Goal: Transaction & Acquisition: Purchase product/service

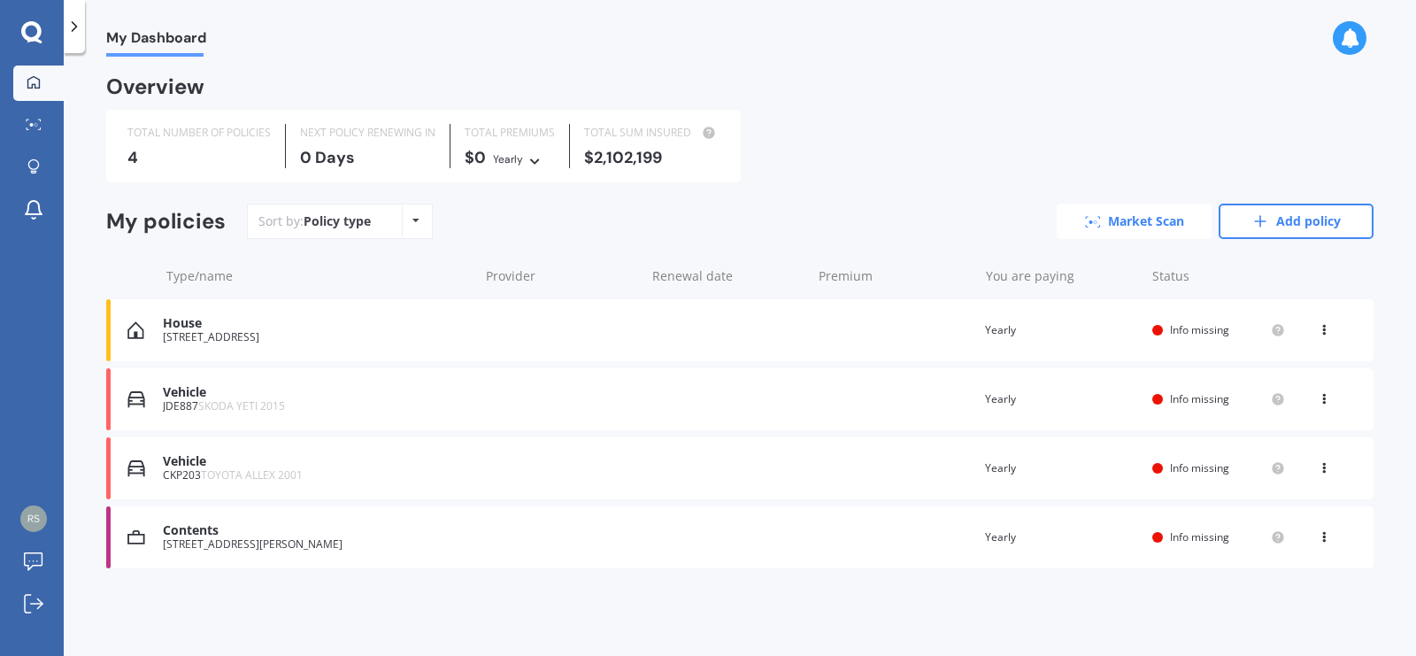
click at [1122, 218] on link "Market Scan" at bounding box center [1134, 221] width 155 height 35
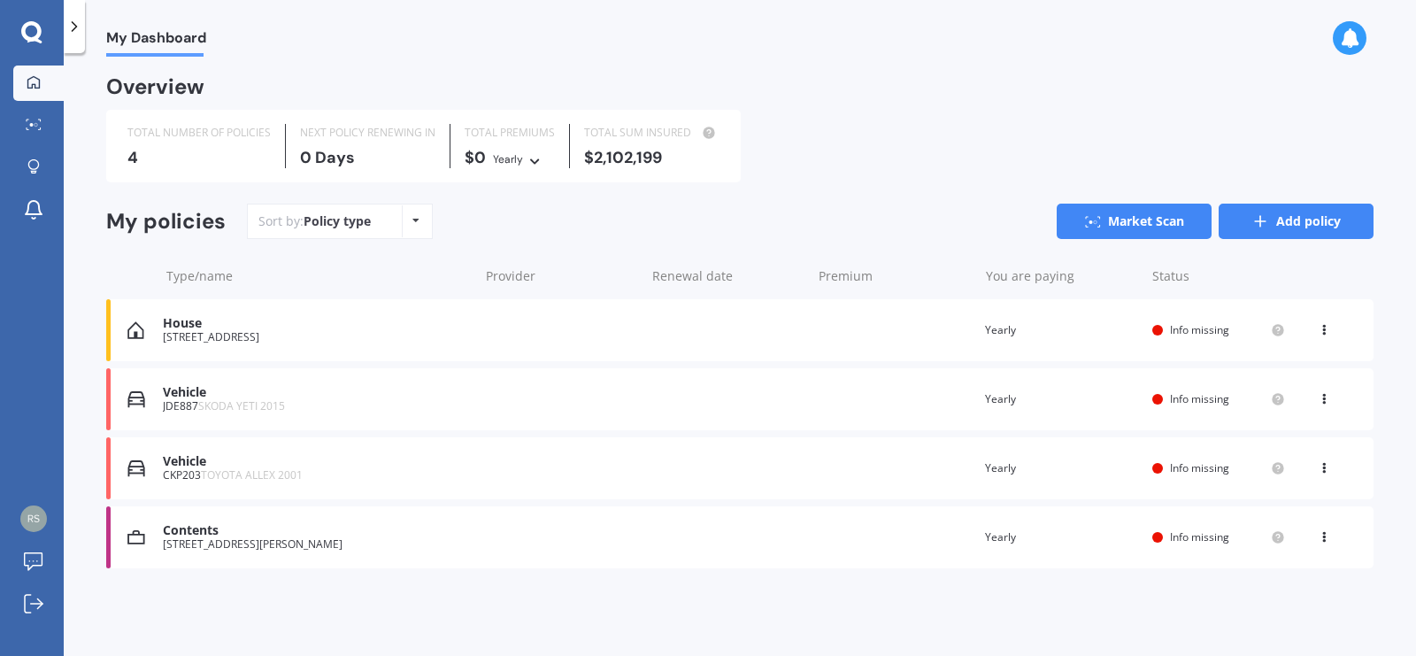
click at [1305, 219] on link "Add policy" at bounding box center [1295, 221] width 155 height 35
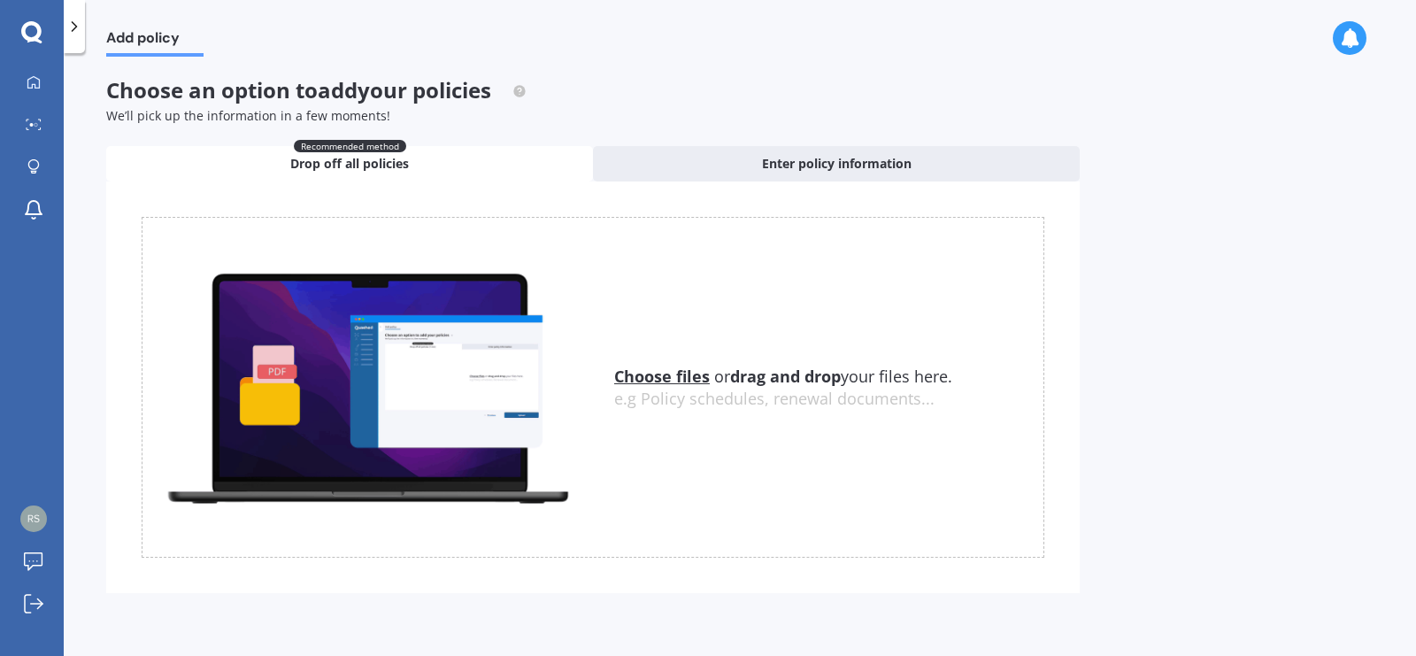
click at [1347, 36] on icon at bounding box center [1349, 37] width 19 height 19
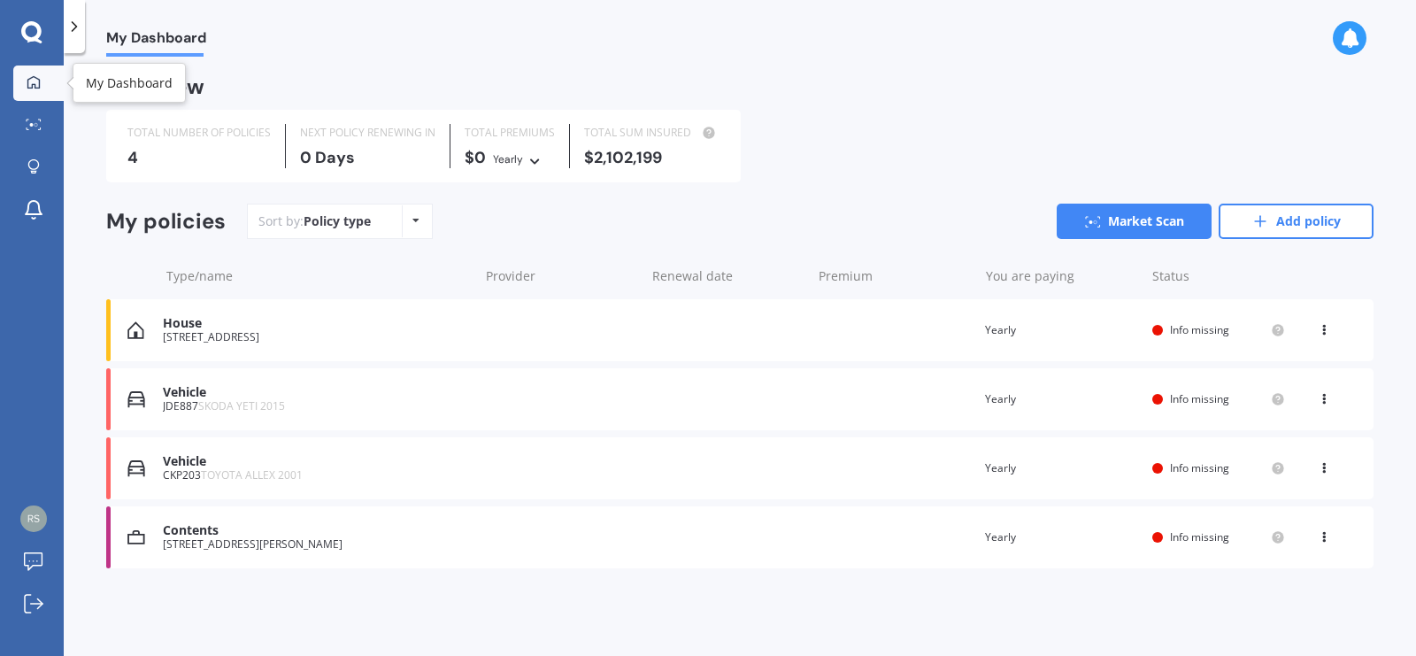
click at [35, 81] on icon at bounding box center [34, 82] width 14 height 14
click at [35, 161] on icon at bounding box center [33, 166] width 12 height 15
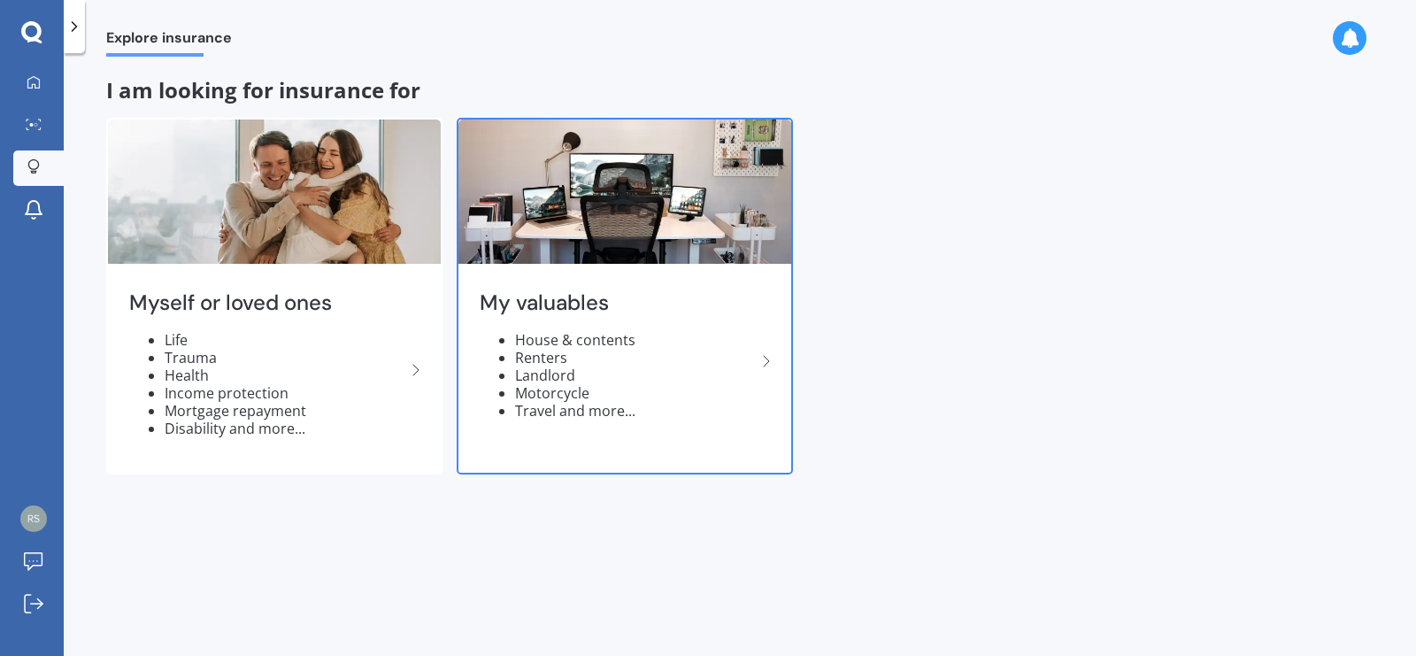
click at [587, 334] on li "House & contents" at bounding box center [635, 340] width 241 height 18
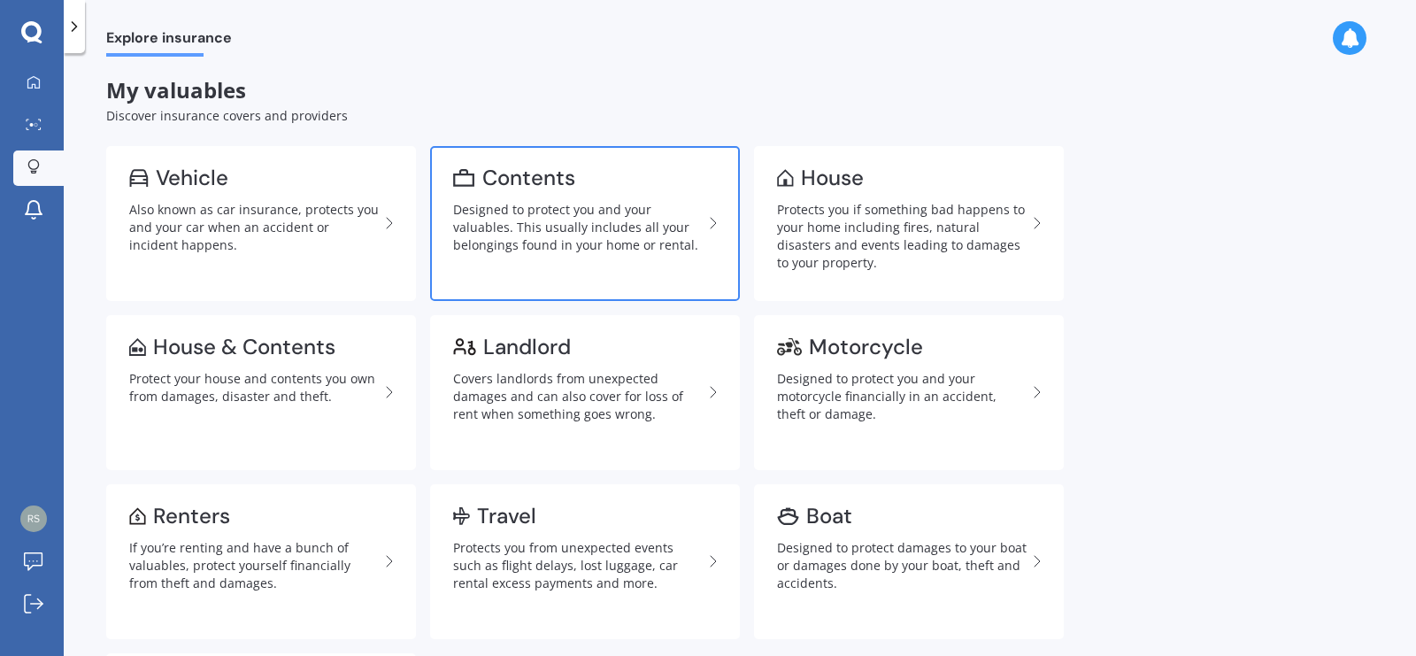
click at [515, 171] on div "Contents" at bounding box center [528, 178] width 93 height 18
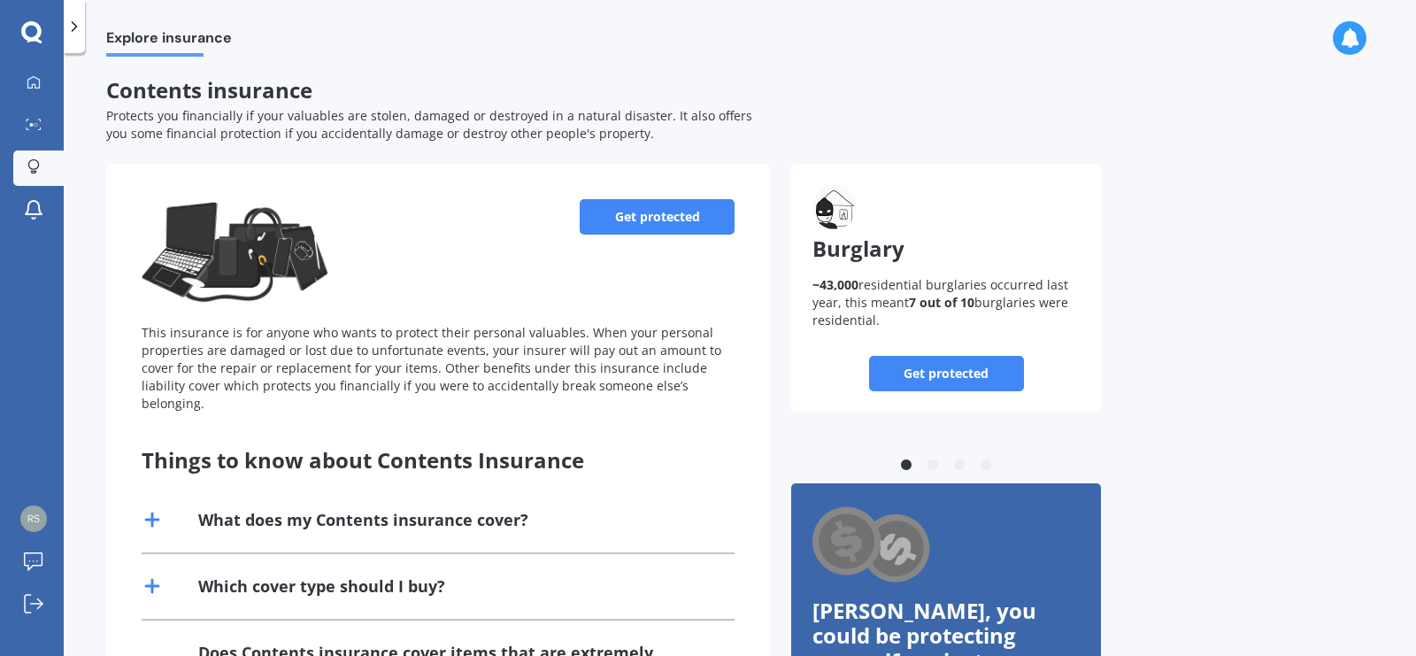
click at [637, 216] on link "Get protected" at bounding box center [657, 216] width 155 height 35
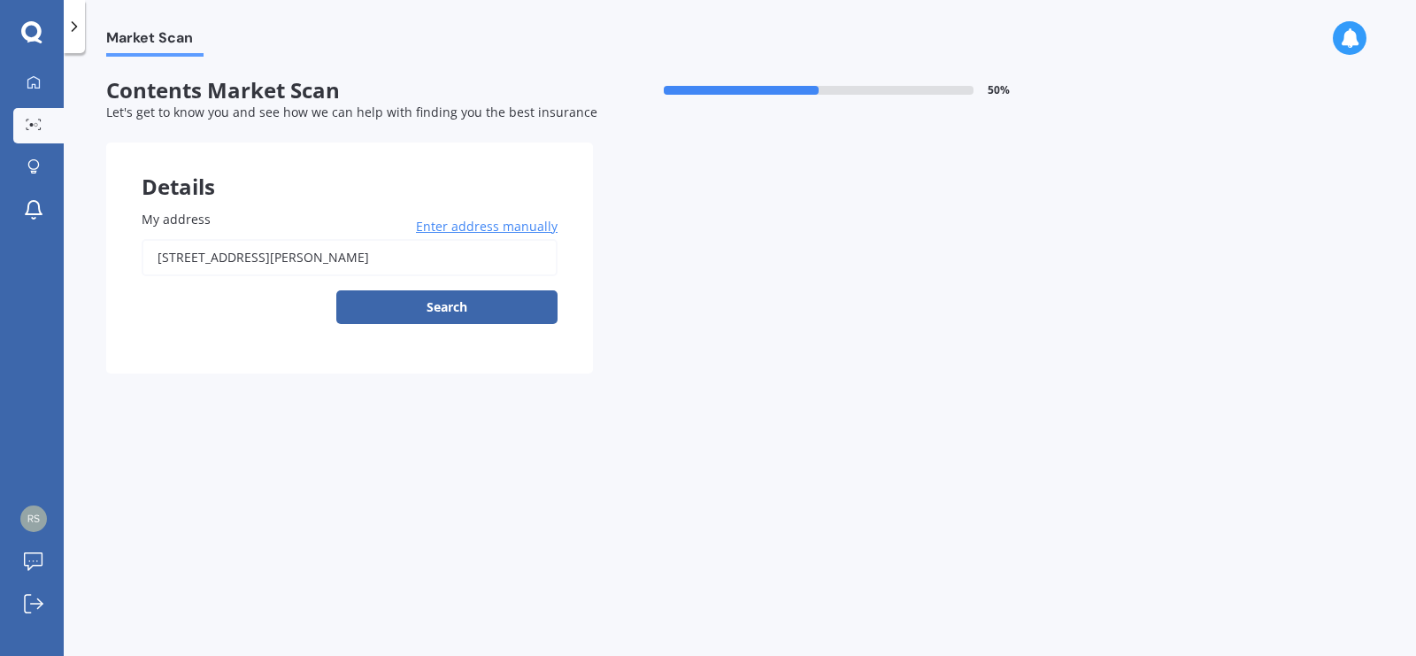
click at [457, 223] on span "Enter address manually" at bounding box center [487, 227] width 142 height 18
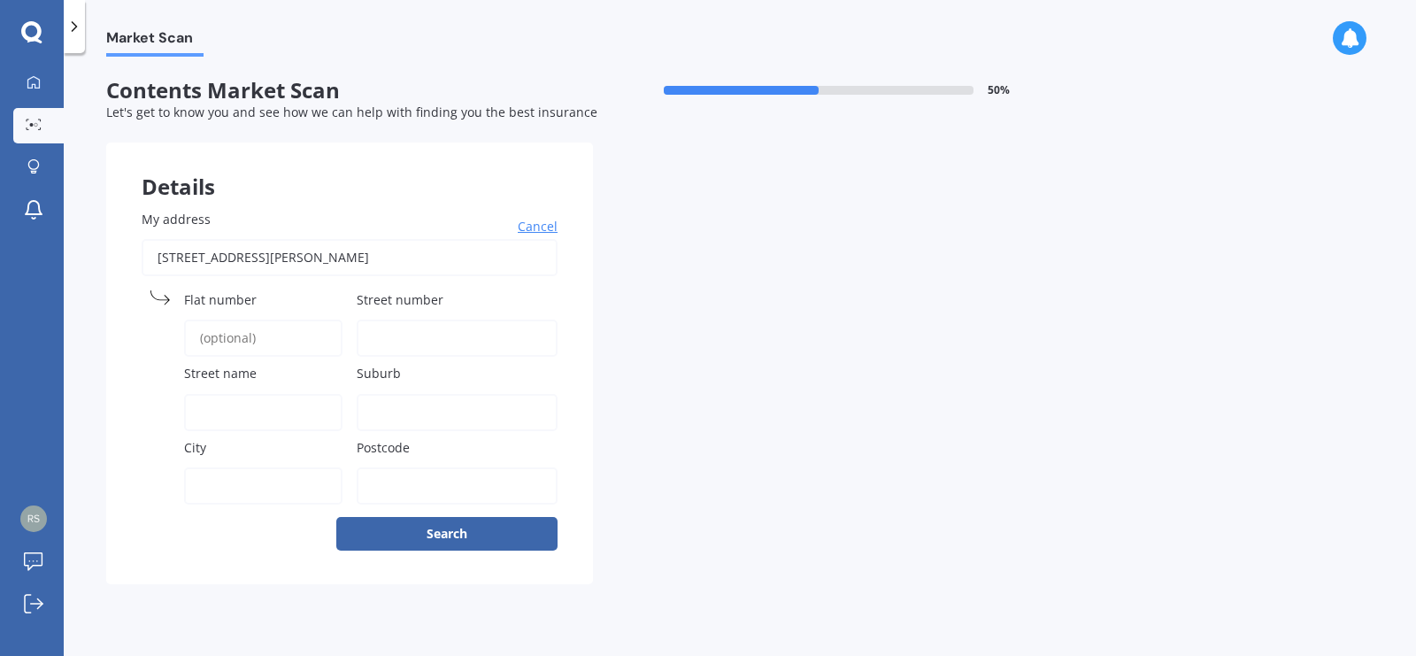
click at [398, 337] on input "Street number" at bounding box center [457, 337] width 201 height 37
type input "26"
click at [211, 395] on div "Street name" at bounding box center [242, 397] width 201 height 66
click at [218, 374] on span "Street name" at bounding box center [220, 373] width 73 height 17
click at [218, 394] on input "Street name" at bounding box center [263, 412] width 158 height 37
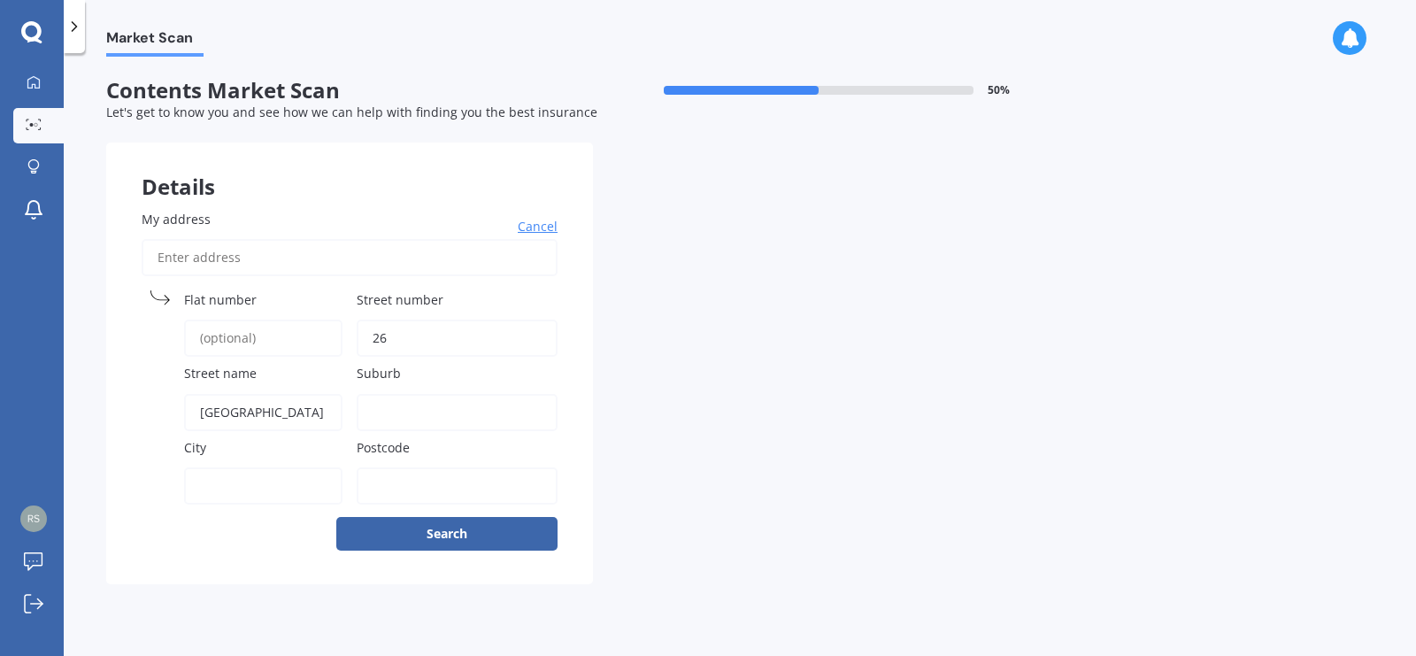
type input "[GEOGRAPHIC_DATA]"
click at [366, 400] on input "Suburb" at bounding box center [457, 412] width 201 height 37
type input "Pohara"
click at [247, 464] on div "City" at bounding box center [242, 471] width 201 height 66
click at [242, 473] on input "City" at bounding box center [263, 485] width 158 height 37
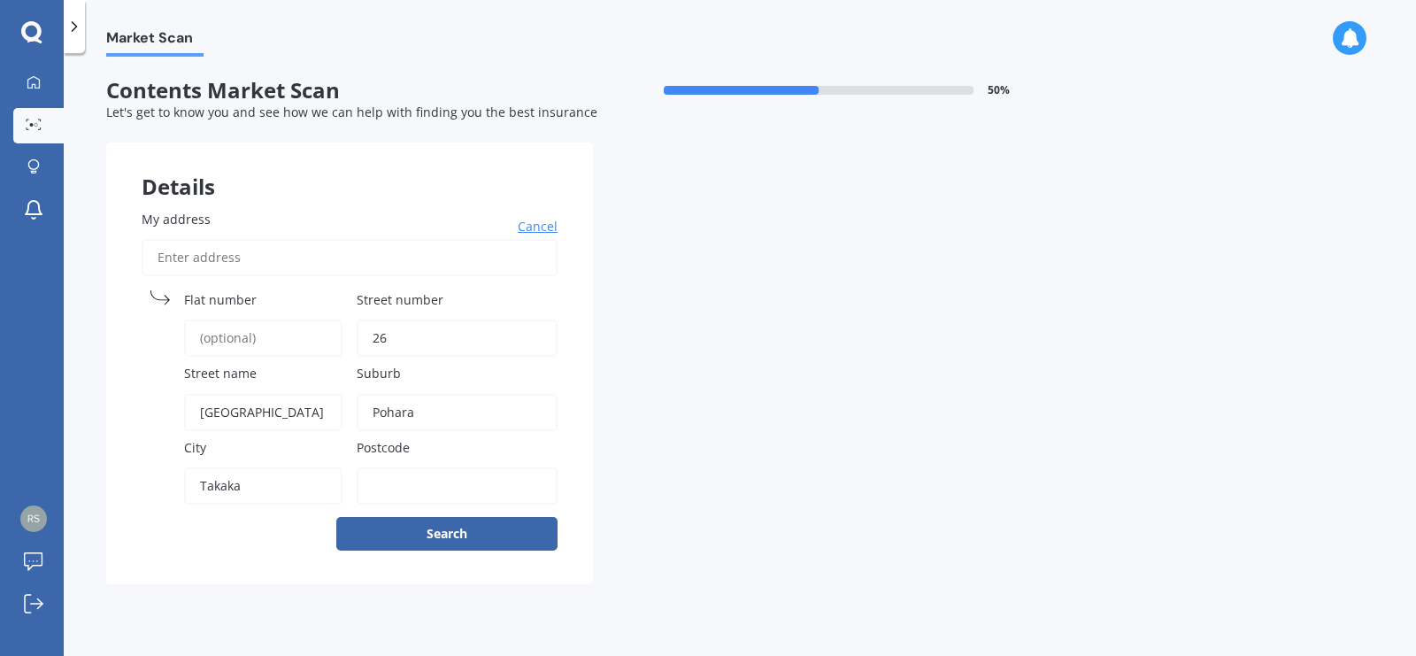
type input "Takaka"
click at [403, 496] on input "Postcode" at bounding box center [457, 485] width 201 height 37
type input "7183"
click at [434, 532] on button "Search" at bounding box center [446, 534] width 221 height 34
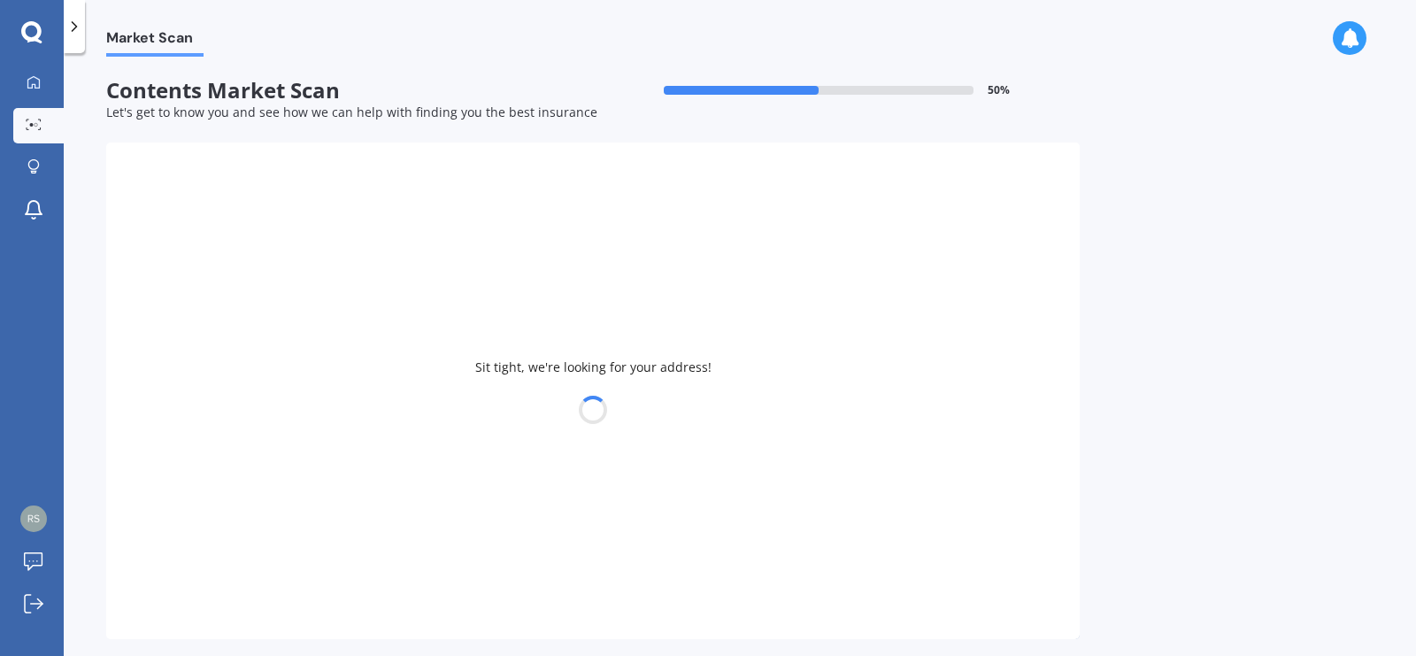
select select "01"
select select "1947"
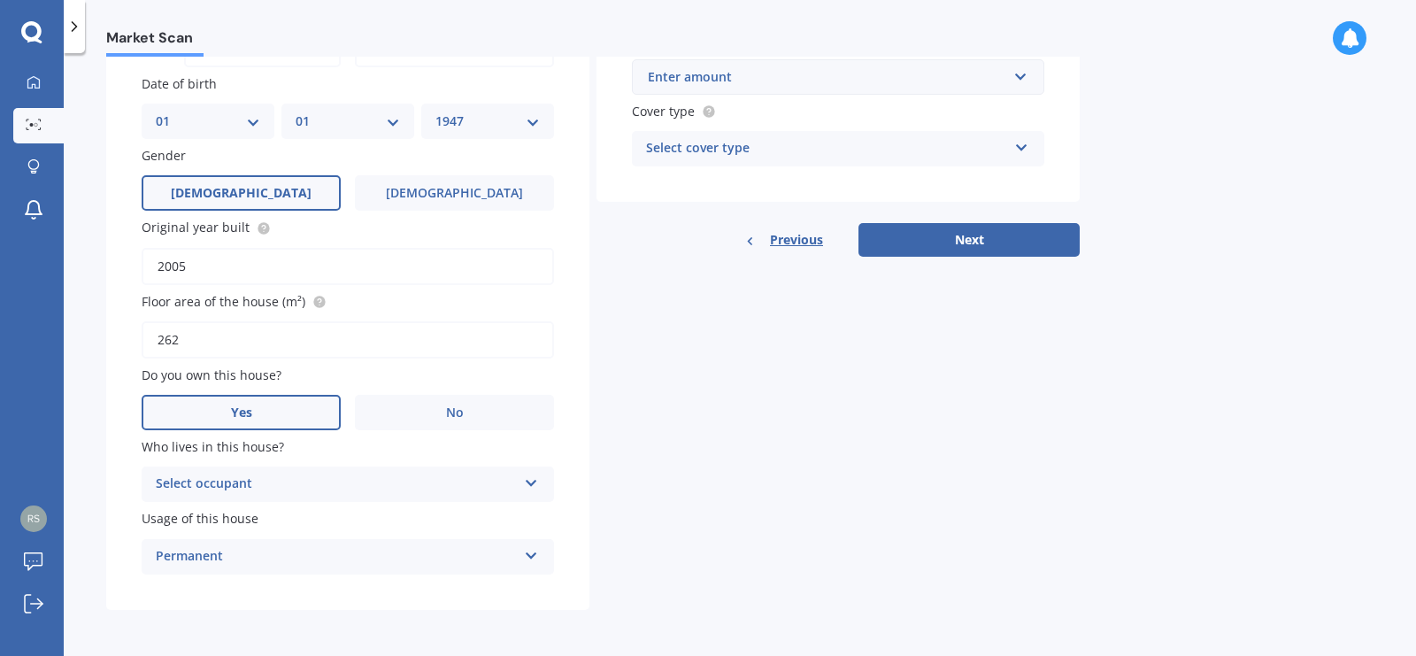
scroll to position [442, 0]
click at [533, 482] on icon at bounding box center [531, 479] width 15 height 12
click at [152, 517] on div "Owner" at bounding box center [347, 519] width 411 height 32
click at [531, 552] on icon at bounding box center [531, 552] width 15 height 12
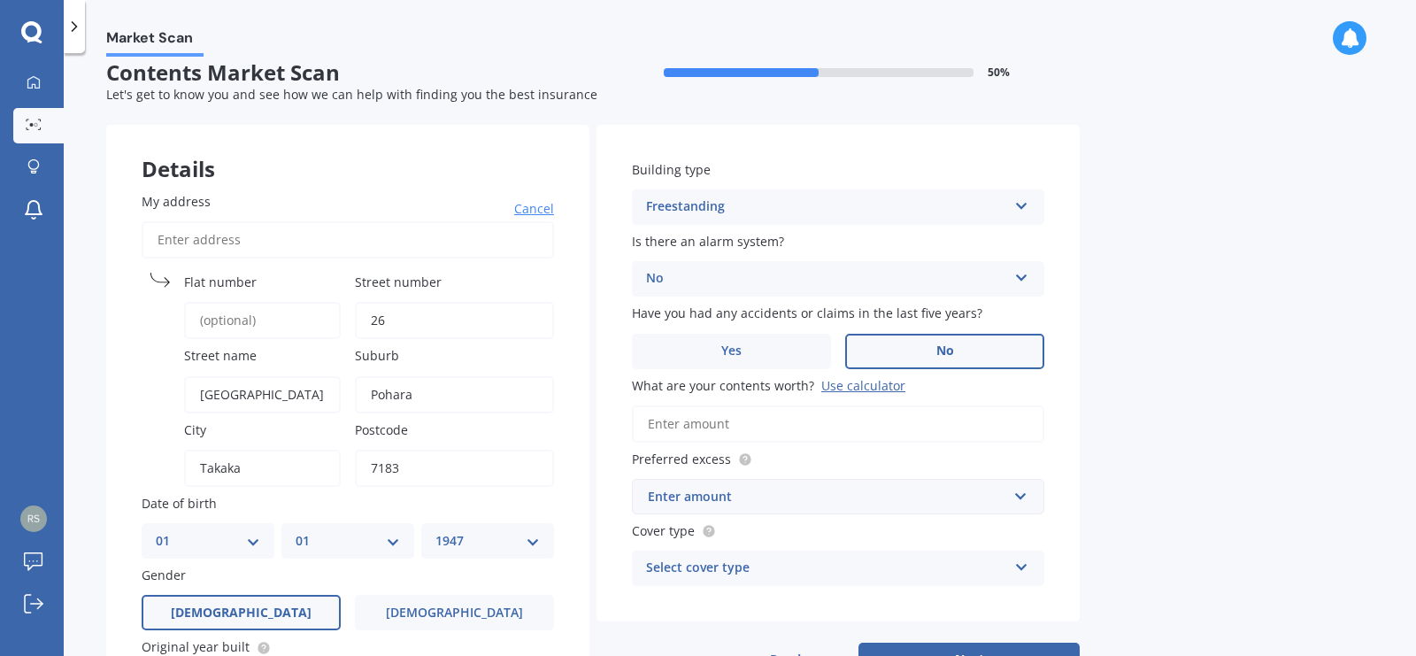
scroll to position [4, 0]
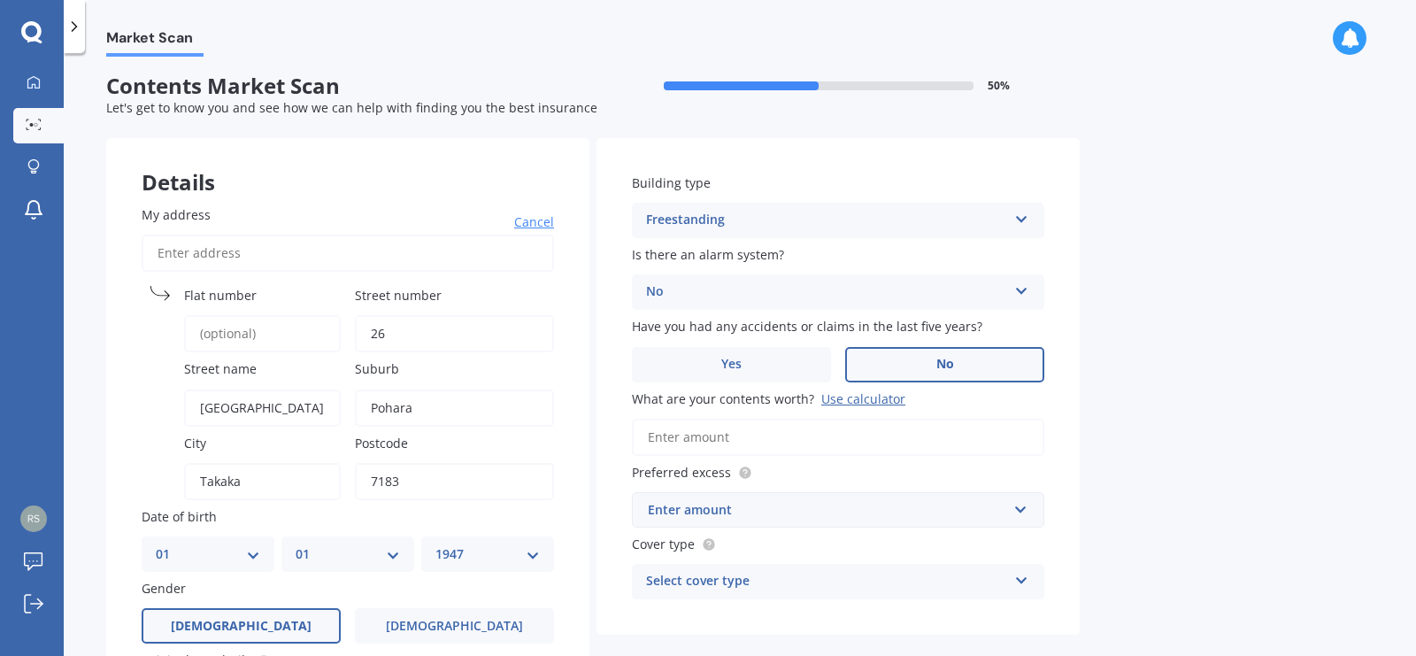
click at [713, 441] on input "What are your contents worth? Use calculator" at bounding box center [838, 437] width 412 height 37
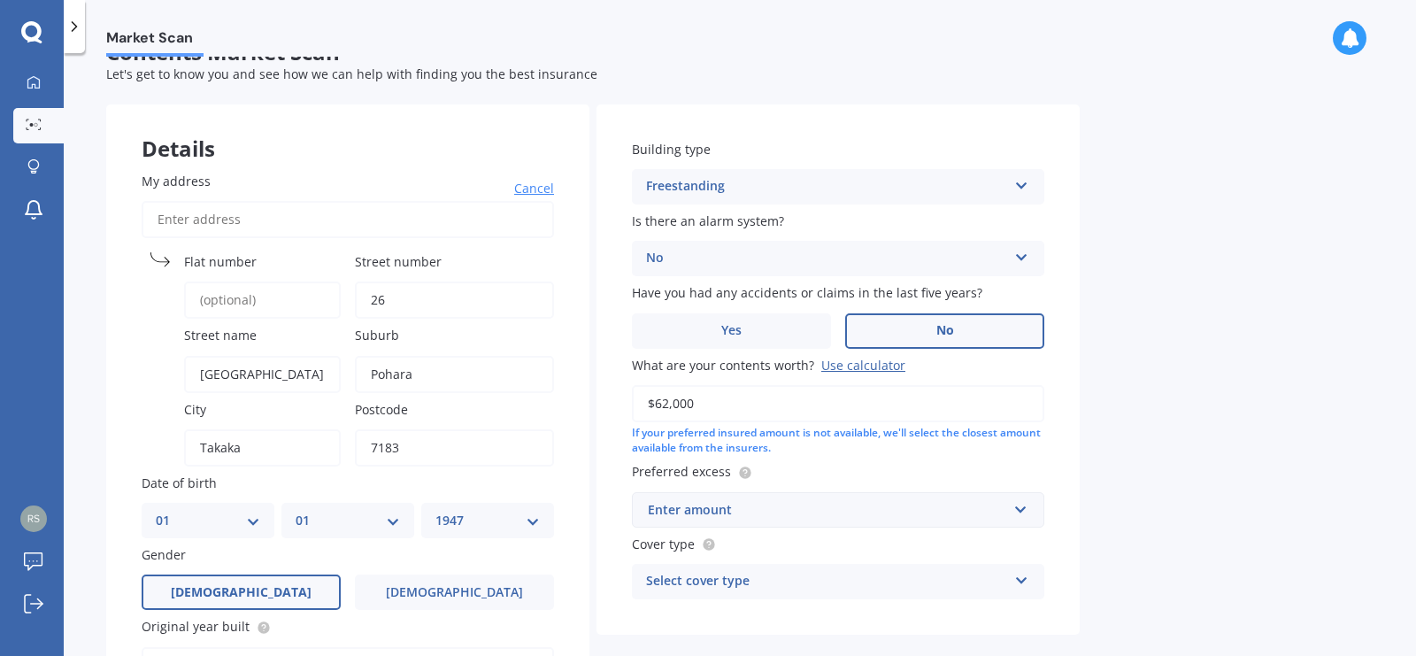
scroll to position [72, 0]
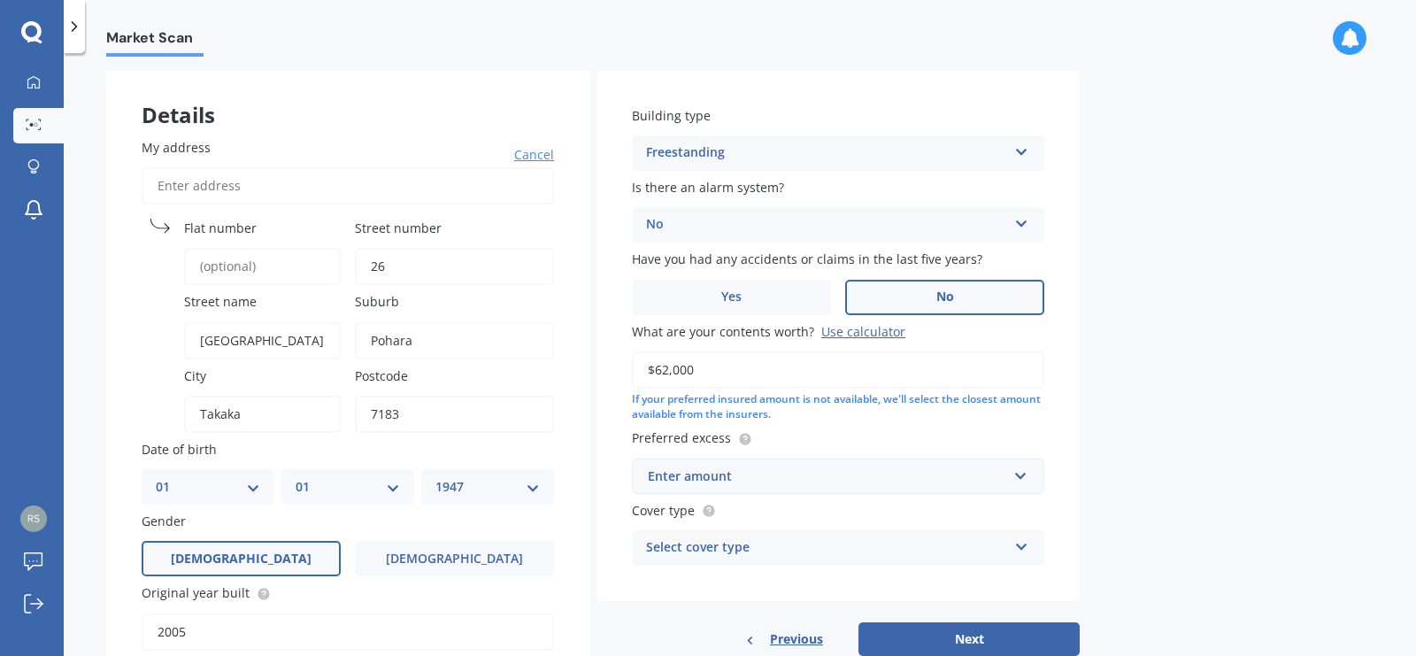
type input "$62,000"
click at [1019, 480] on input "text" at bounding box center [832, 476] width 396 height 34
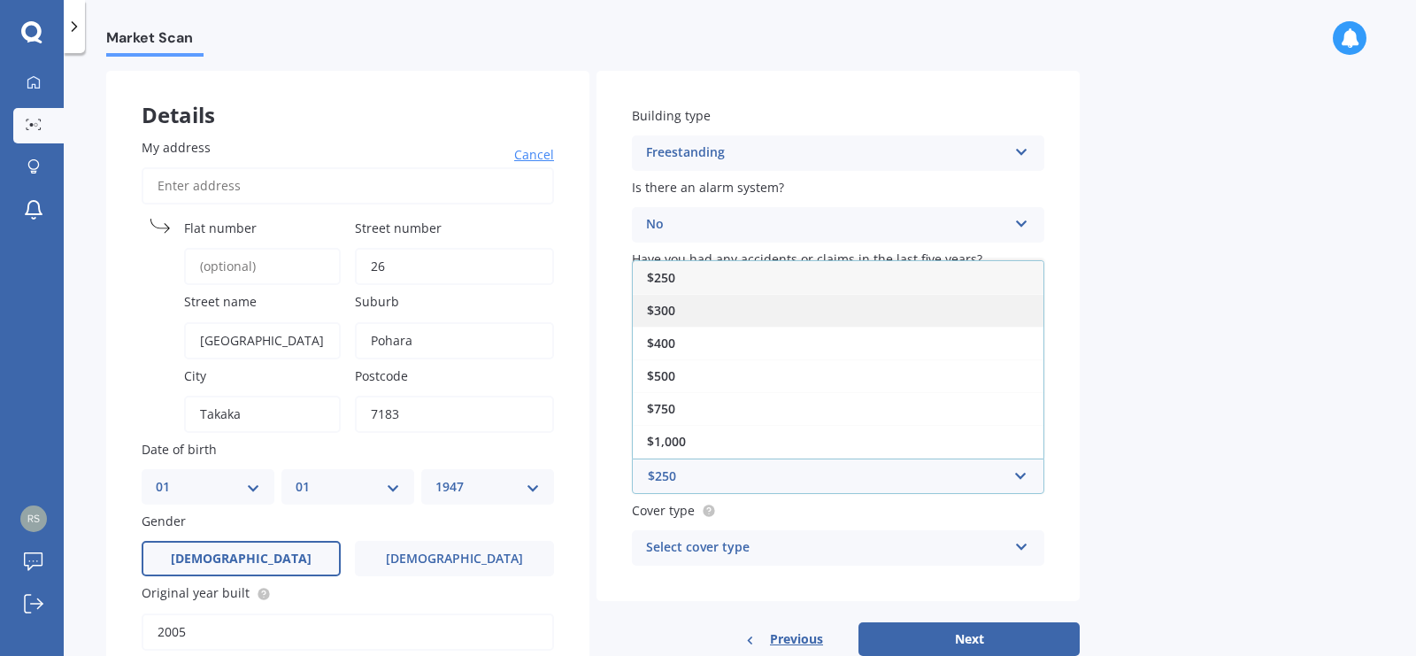
click at [661, 310] on span "$300" at bounding box center [661, 310] width 28 height 17
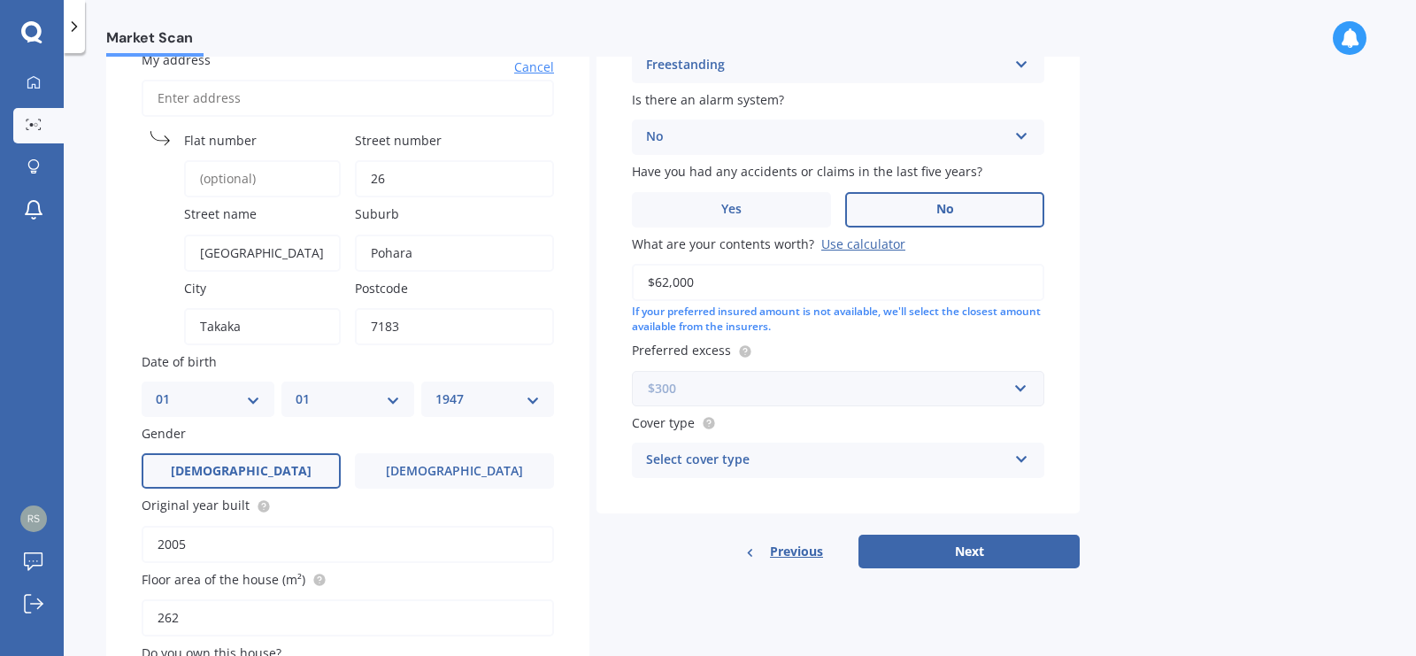
scroll to position [173, 0]
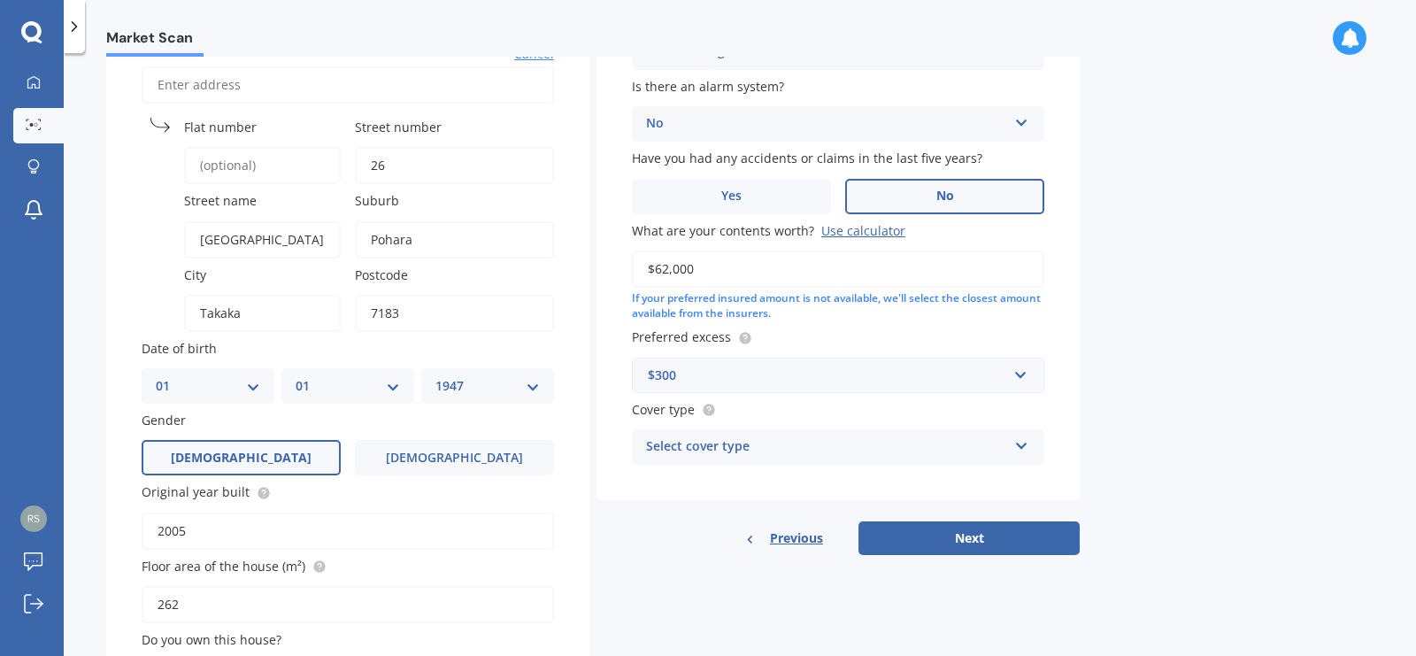
click at [1024, 445] on icon at bounding box center [1021, 442] width 15 height 12
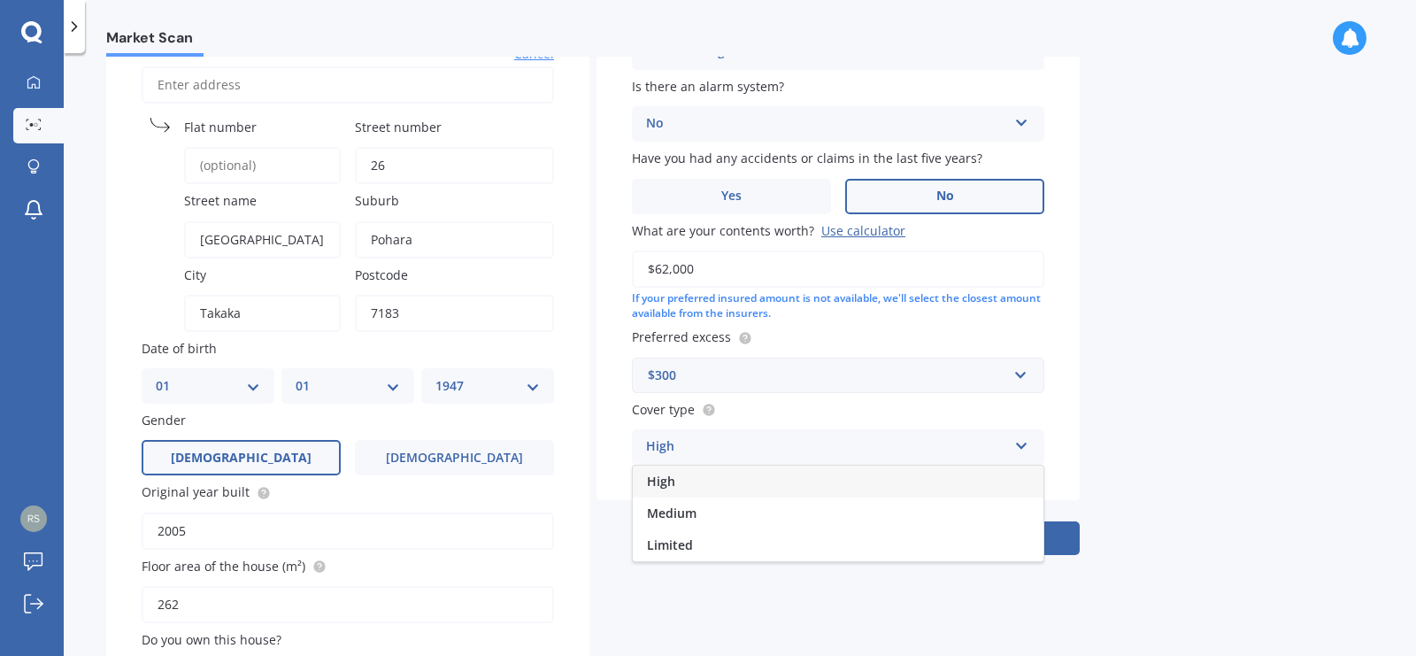
click at [692, 484] on div "High" at bounding box center [838, 481] width 411 height 32
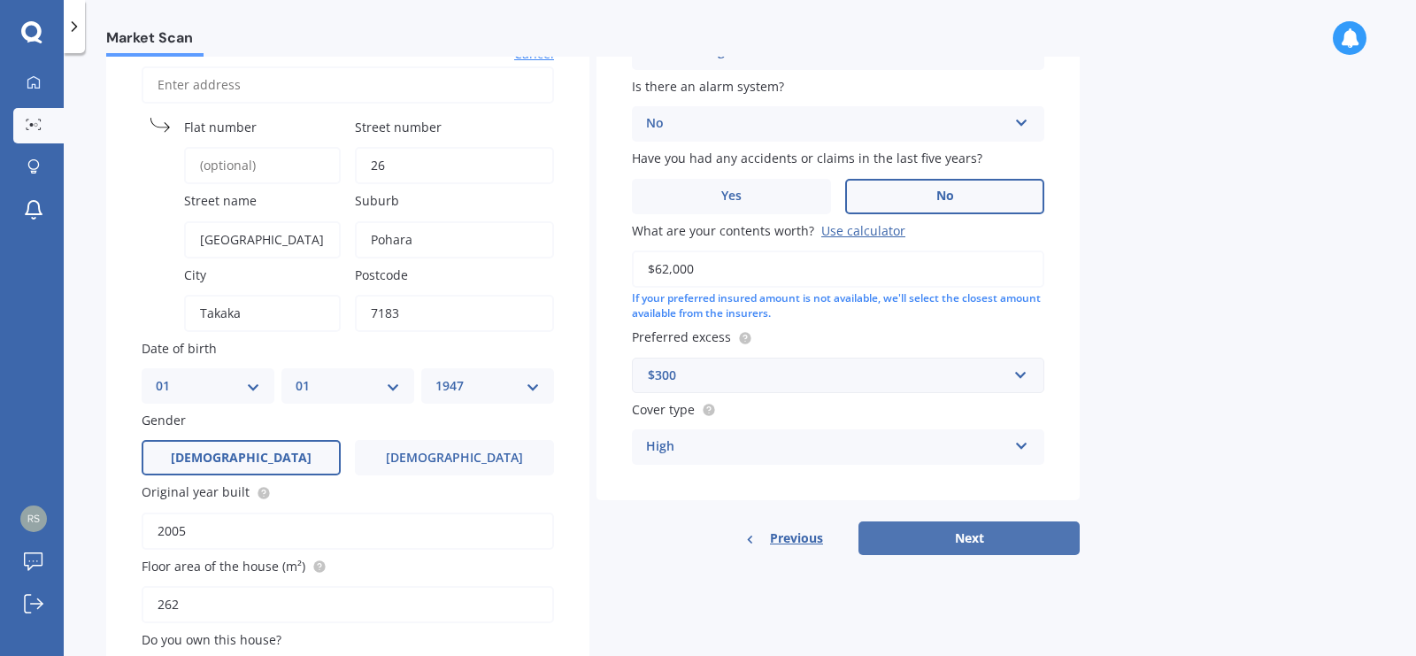
click at [966, 533] on button "Next" at bounding box center [968, 538] width 221 height 34
select select "01"
select select "1947"
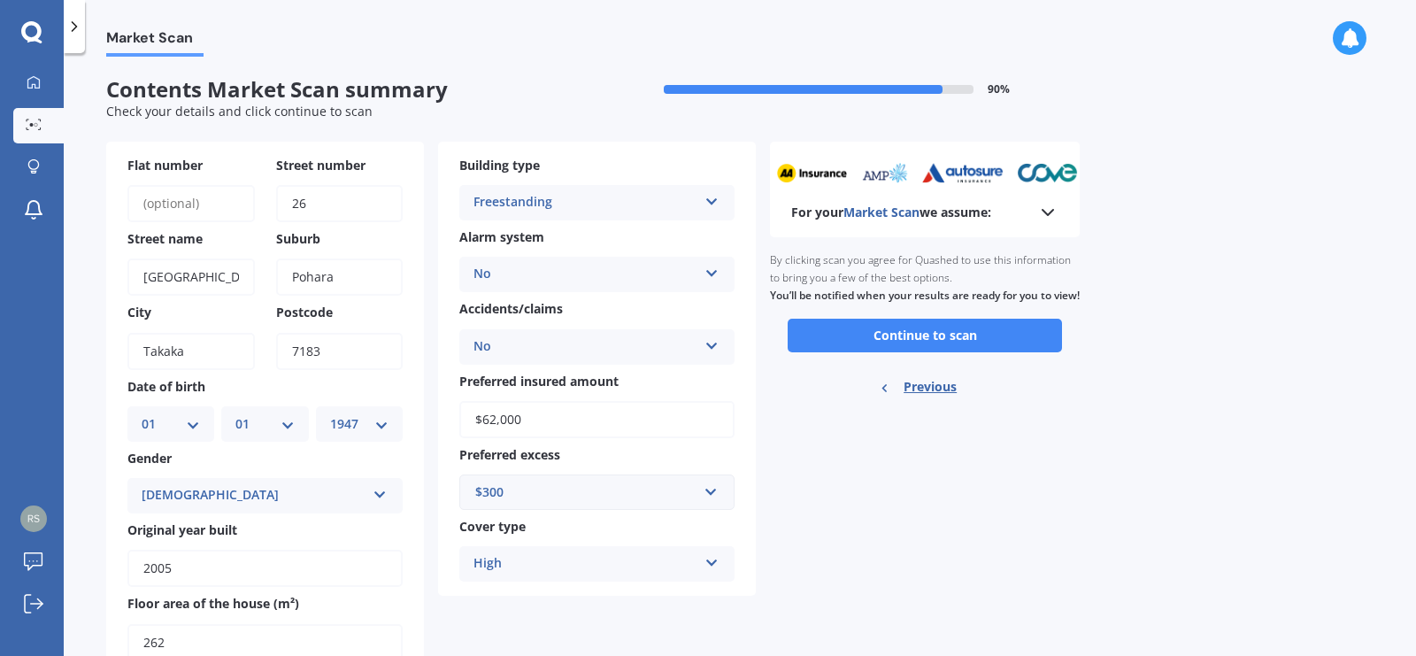
scroll to position [0, 0]
click at [922, 351] on button "Continue to scan" at bounding box center [925, 336] width 274 height 34
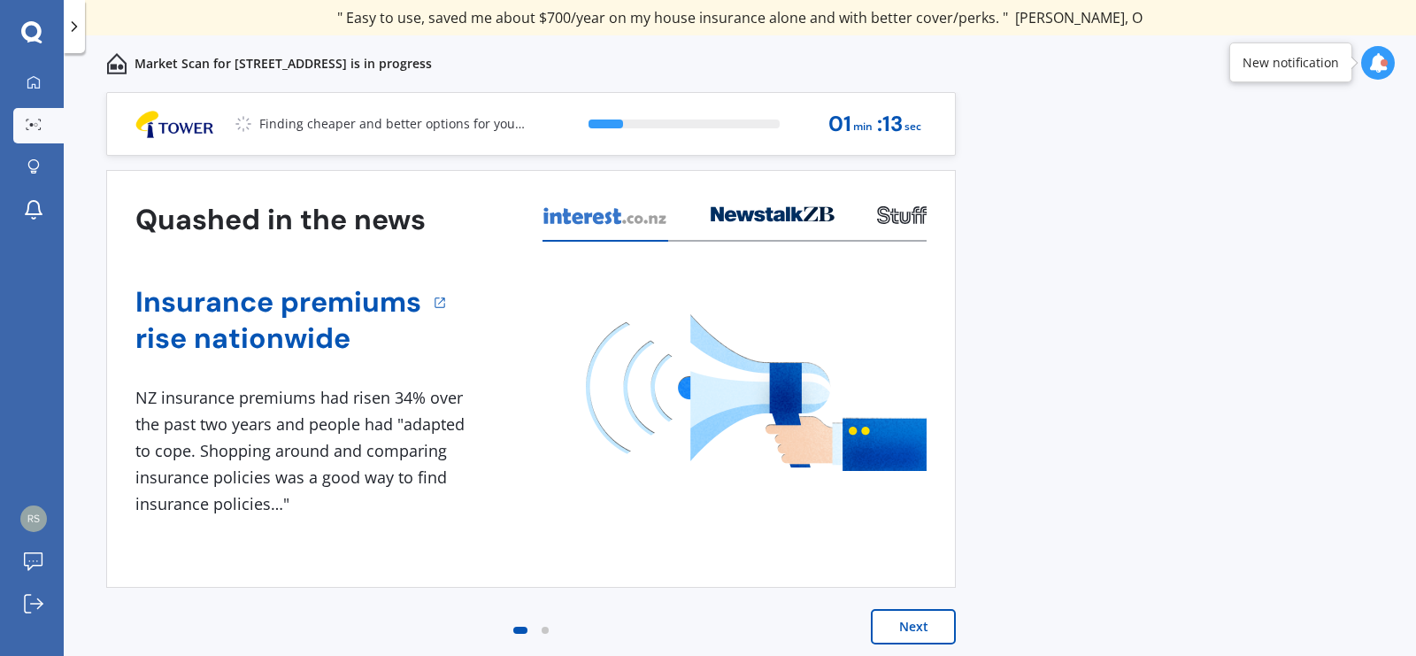
click at [901, 618] on button "Next" at bounding box center [913, 626] width 85 height 35
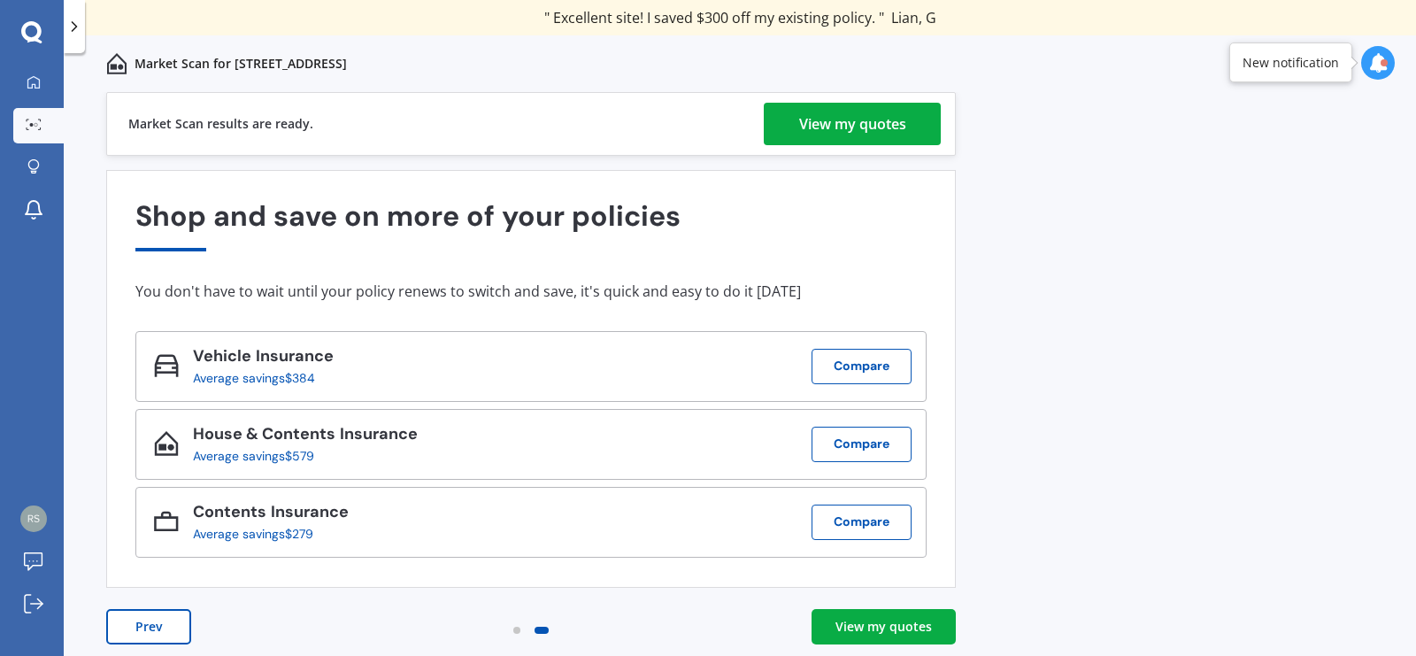
click at [807, 118] on div "View my quotes" at bounding box center [852, 124] width 107 height 42
